Goal: Use online tool/utility: Utilize a website feature to perform a specific function

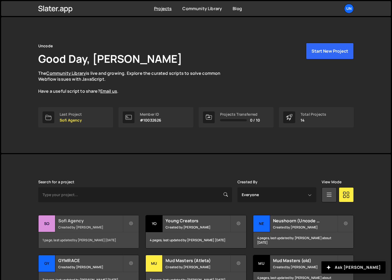
click at [68, 220] on h2 "Sofi Agency" at bounding box center [90, 221] width 64 height 6
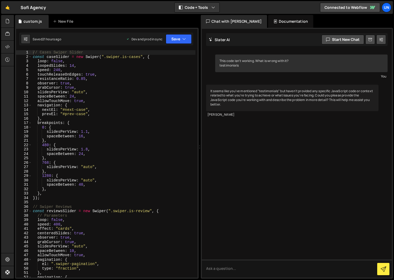
click at [70, 97] on div "// Cases Swiper Slider const caseSlider = new Swiper ( ".swiper.is-cases" , { l…" at bounding box center [114, 168] width 164 height 236
click at [80, 186] on div "// Cases Swiper Slider const caseSlider = new Swiper ( ".swiper.is-cases" , { l…" at bounding box center [114, 168] width 164 height 236
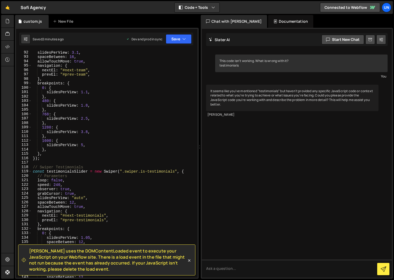
scroll to position [417, 0]
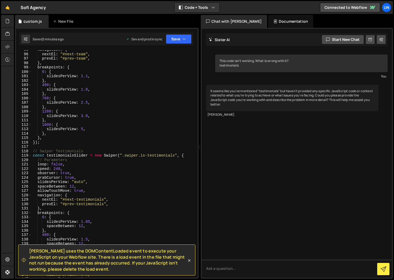
click at [73, 181] on div "navigation : { nextEl : "#next-team" , prevEl : "#prev-team" , } , breakpoints …" at bounding box center [114, 166] width 164 height 236
click at [72, 186] on div "navigation : { nextEl : "#next-team" , prevEl : "#prev-team" , } , breakpoints …" at bounding box center [114, 166] width 164 height 236
click at [118, 178] on div "navigation : { nextEl : "#next-team" , prevEl : "#prev-team" , } , breakpoints …" at bounding box center [114, 166] width 164 height 236
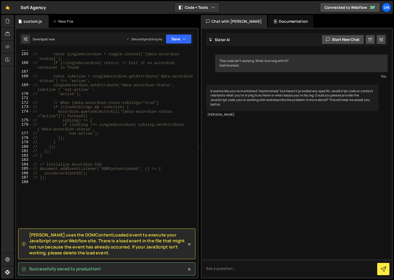
scroll to position [750, 0]
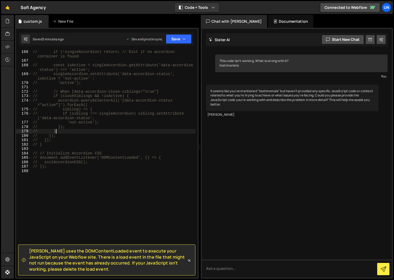
click at [125, 133] on div "// if (!singleAccordion) return; // Exit if no accordion container is found // …" at bounding box center [114, 170] width 164 height 241
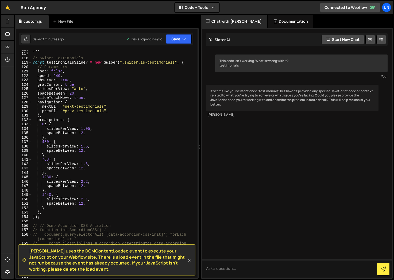
scroll to position [506, 0]
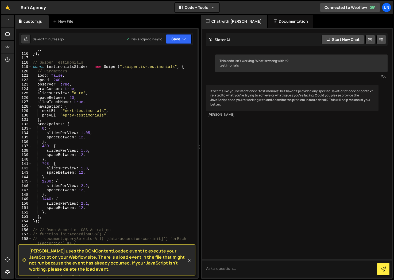
click at [81, 208] on div "} , }) ; // Swiper Testimonials const testimonialsSlider = new Swiper ( ".swipe…" at bounding box center [114, 167] width 164 height 241
click at [81, 207] on div "} , }) ; // Swiper Testimonials const testimonialsSlider = new Swiper ( ".swipe…" at bounding box center [114, 167] width 164 height 241
click at [79, 208] on div "} , }) ; // Swiper Testimonials const testimonialsSlider = new Swiper ( ".swipe…" at bounding box center [114, 167] width 164 height 241
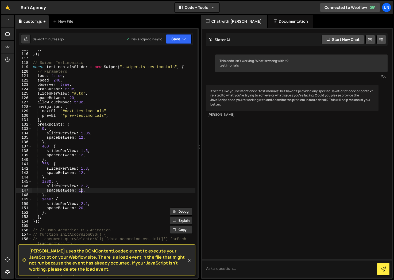
click at [82, 190] on div "} , }) ; // Swiper Testimonials const testimonialsSlider = new Swiper ( ".swipe…" at bounding box center [114, 167] width 164 height 241
paste textarea "20"
type textarea "spaceBetween: 20,"
